Goal: Check status: Check status

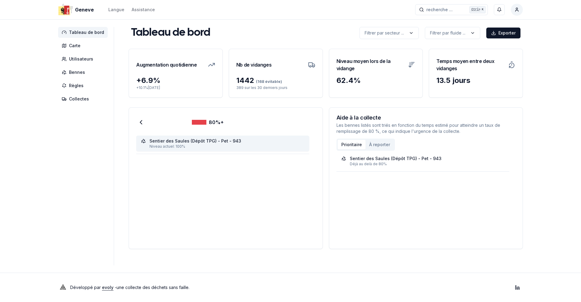
click at [175, 141] on div "Sentier des Saules (Dépôt TPG) - Pet - 943" at bounding box center [196, 141] width 92 height 6
click at [138, 121] on icon at bounding box center [140, 122] width 7 height 7
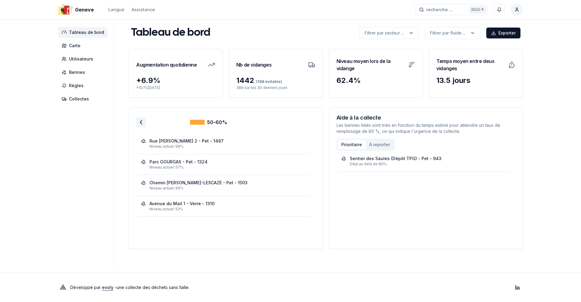
click at [140, 124] on icon at bounding box center [140, 122] width 7 height 7
click at [139, 123] on icon at bounding box center [140, 122] width 7 height 7
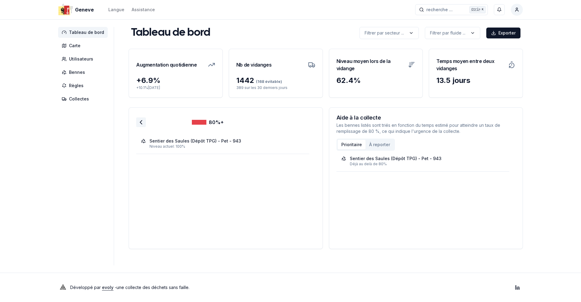
click at [137, 124] on icon at bounding box center [140, 122] width 7 height 7
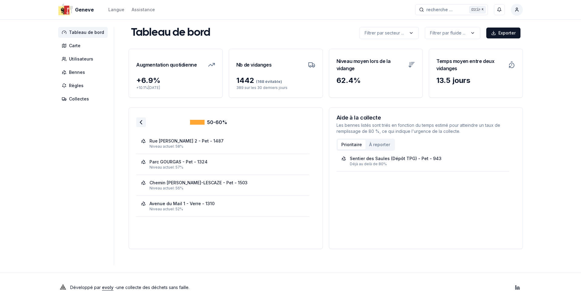
click at [141, 124] on icon at bounding box center [140, 122] width 7 height 7
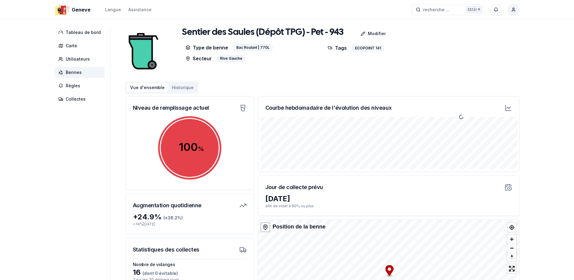
click at [157, 172] on icon "100 % 100 %" at bounding box center [190, 147] width 67 height 67
click at [69, 145] on aside "Tableau de bord Carte Utilisateurs Bennes Règles Collectes" at bounding box center [83, 179] width 56 height 304
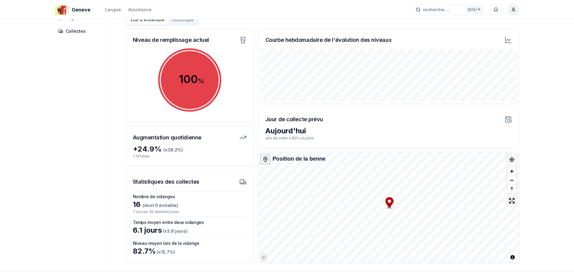
scroll to position [88, 0]
